Goal: Task Accomplishment & Management: Manage account settings

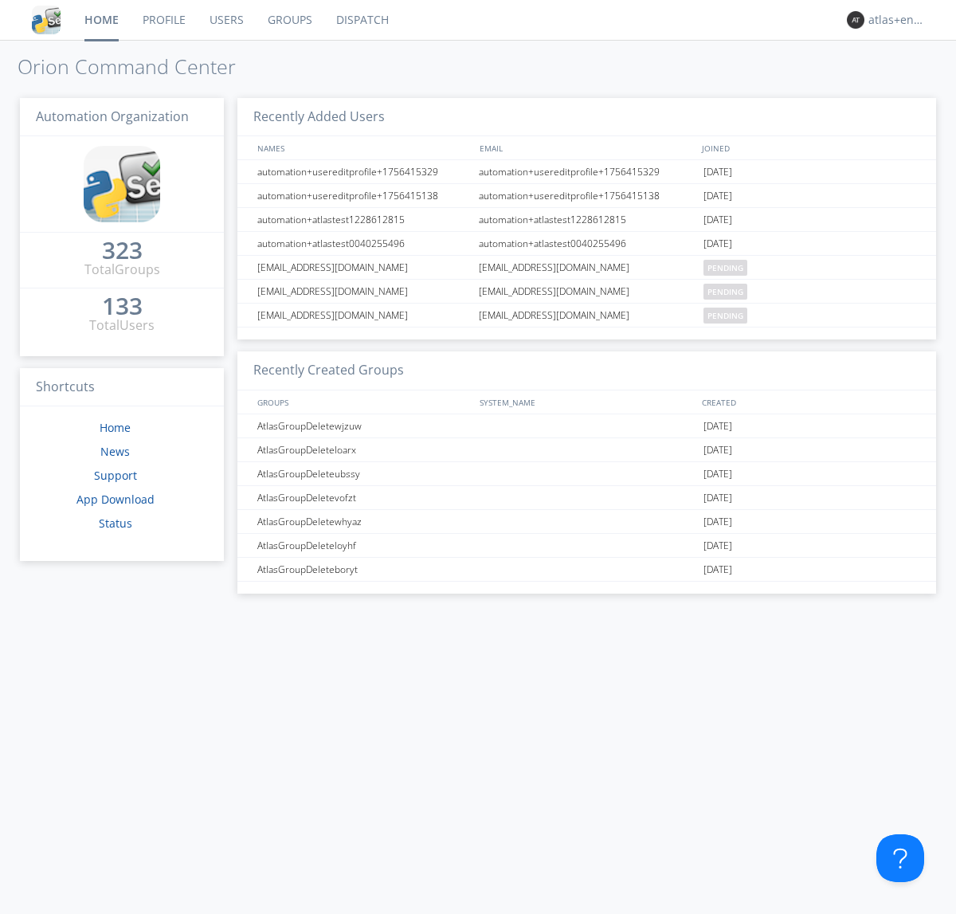
click at [361, 20] on link "Dispatch" at bounding box center [362, 20] width 76 height 40
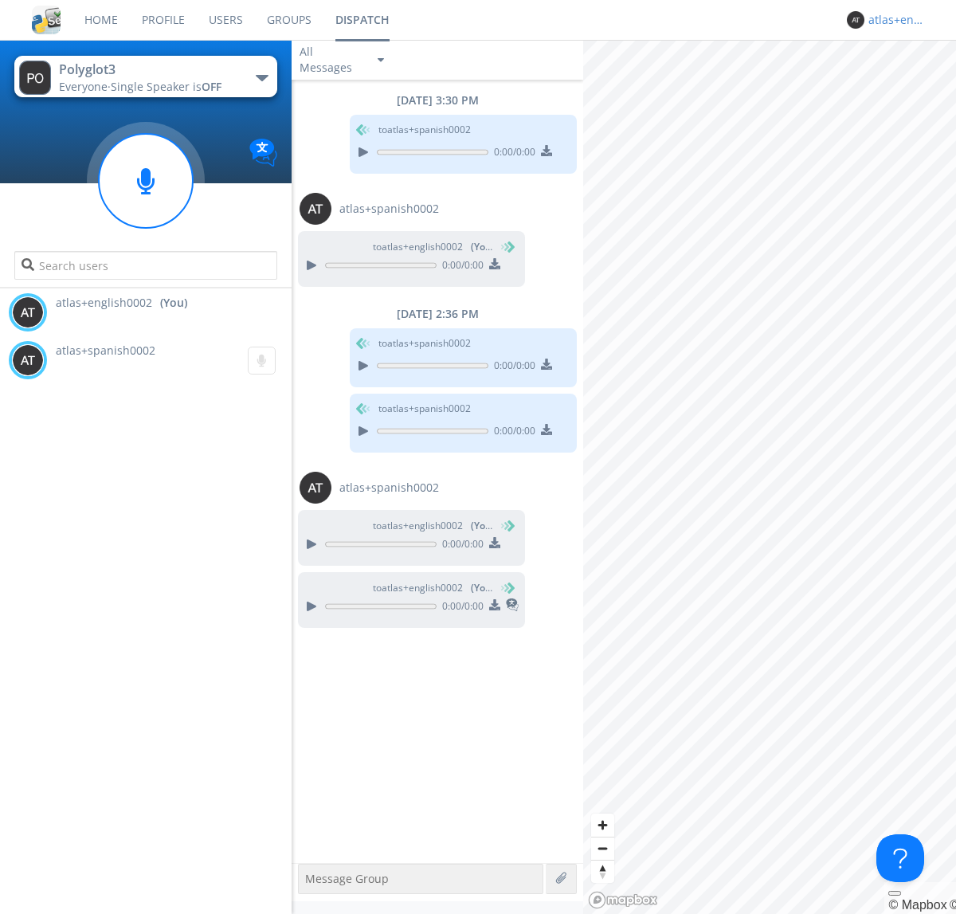
click at [894, 20] on div "atlas+english0002" at bounding box center [898, 20] width 60 height 16
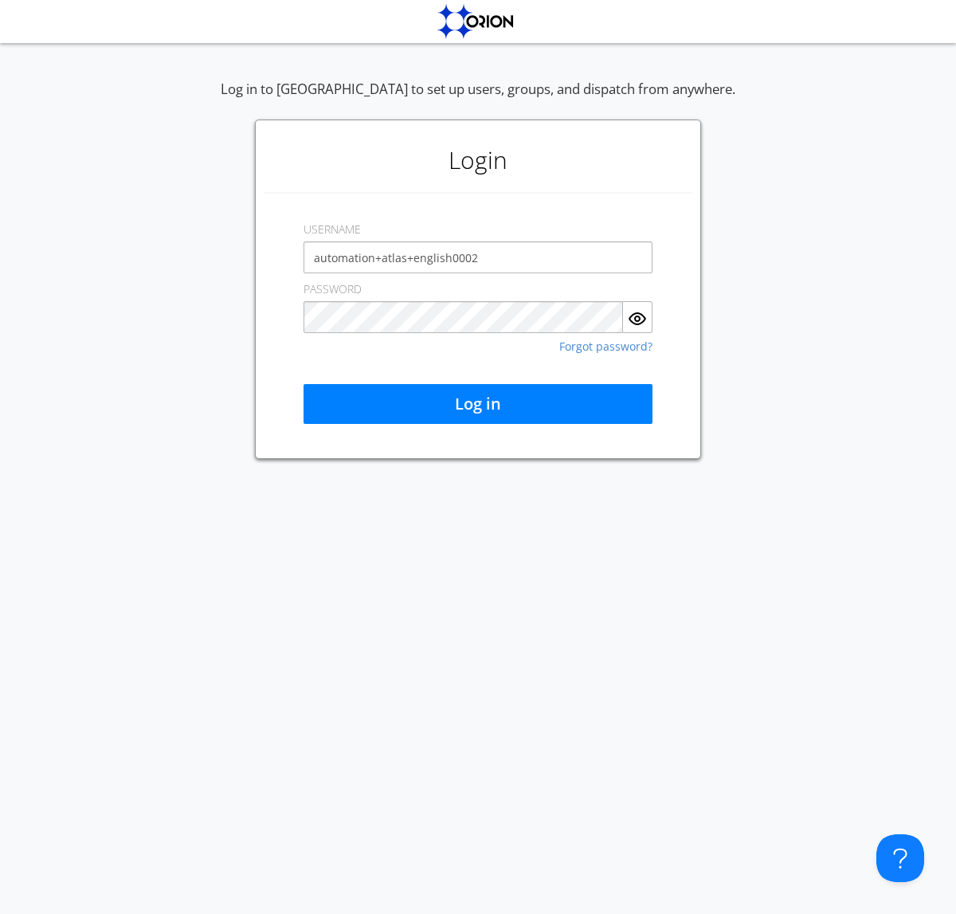
type input "automation+atlas+english0002"
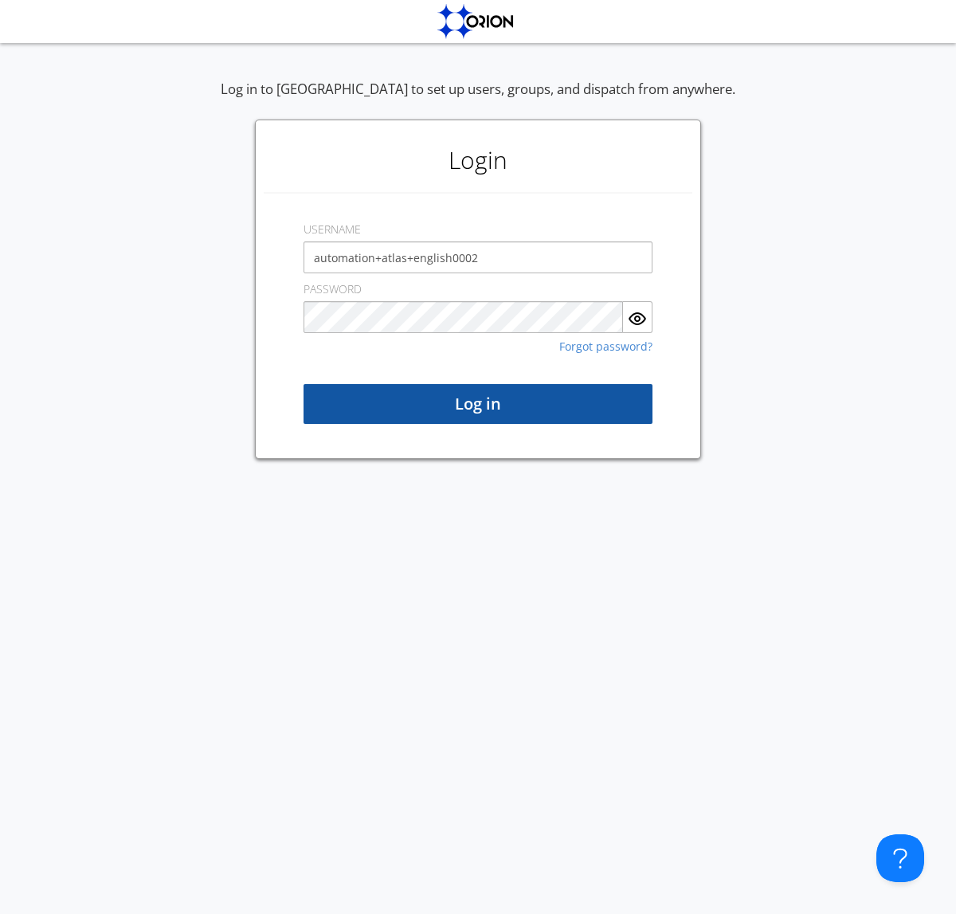
click at [478, 404] on button "Log in" at bounding box center [478, 404] width 349 height 40
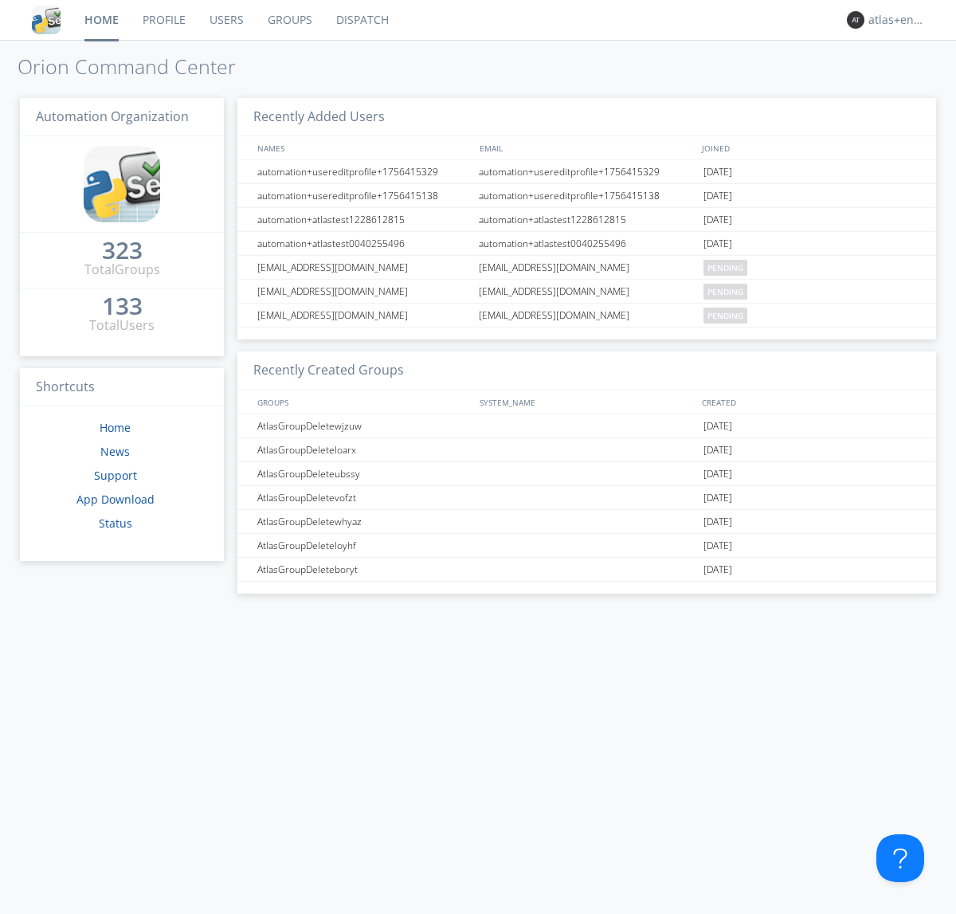
click at [361, 20] on link "Dispatch" at bounding box center [362, 20] width 76 height 40
